Goal: Information Seeking & Learning: Compare options

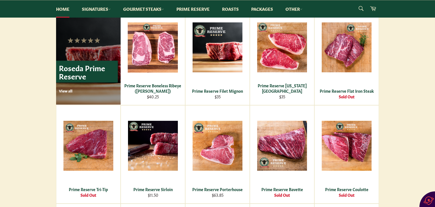
scroll to position [374, 0]
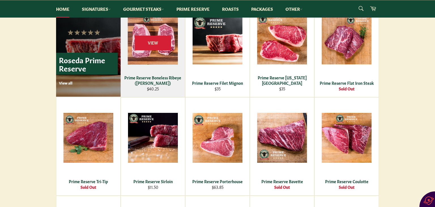
click at [158, 65] on div "View" at bounding box center [153, 48] width 64 height 98
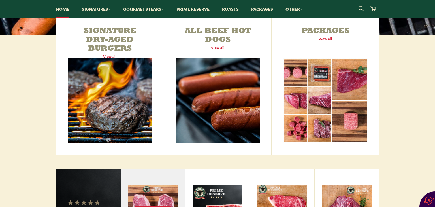
scroll to position [193, 0]
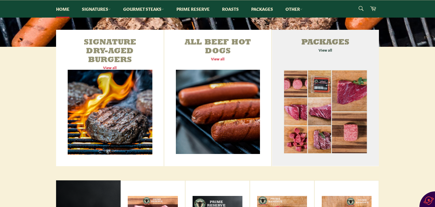
click at [326, 50] on link "Packages View all" at bounding box center [325, 98] width 107 height 136
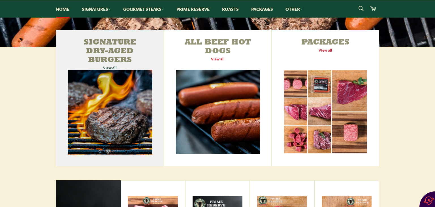
click at [112, 66] on link "Signature Dry-Aged Burgers View all" at bounding box center [110, 98] width 108 height 136
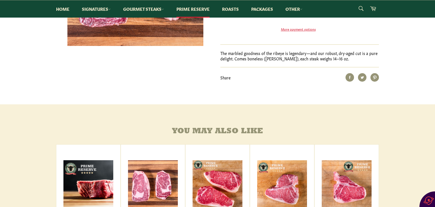
scroll to position [170, 0]
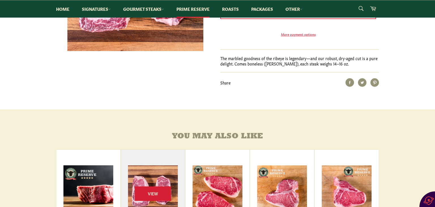
click at [162, 186] on div "View" at bounding box center [153, 199] width 64 height 98
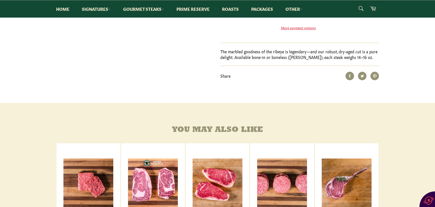
scroll to position [215, 0]
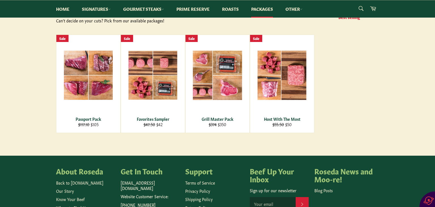
scroll to position [79, 0]
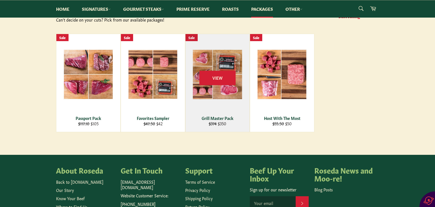
click at [224, 92] on div "View" at bounding box center [218, 83] width 64 height 98
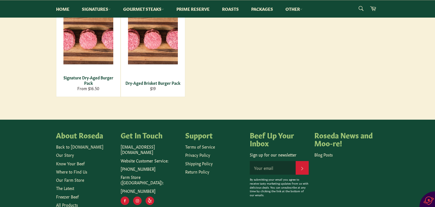
scroll to position [153, 0]
